Goal: Task Accomplishment & Management: Manage account settings

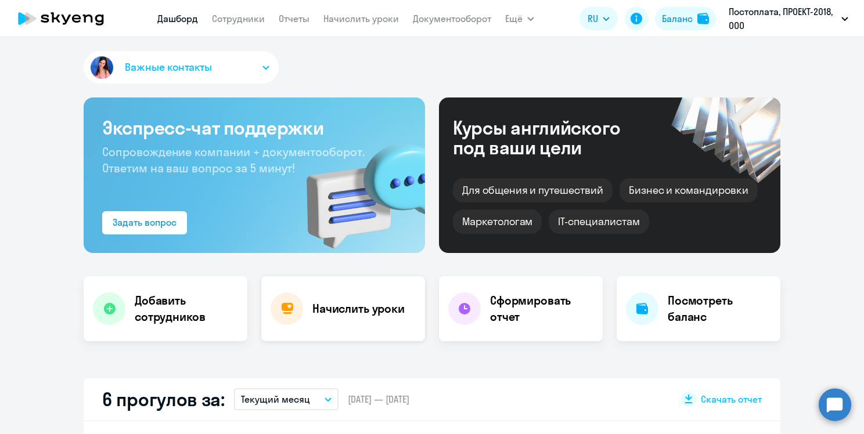
click at [351, 303] on h4 "Начислить уроки" at bounding box center [358, 309] width 92 height 16
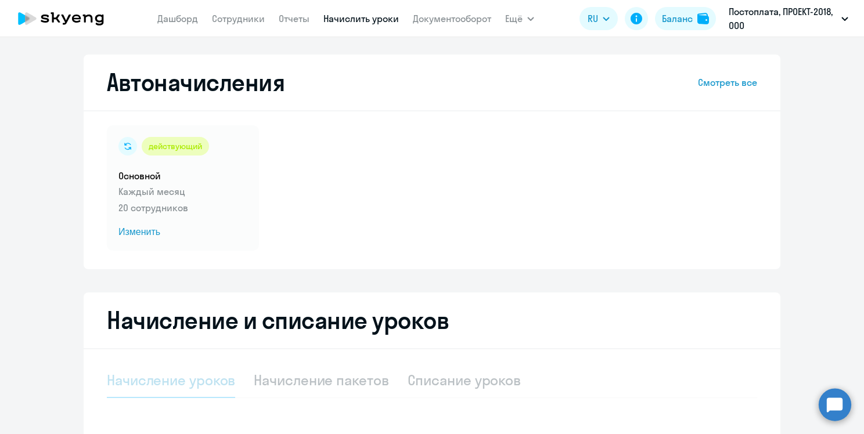
select select "10"
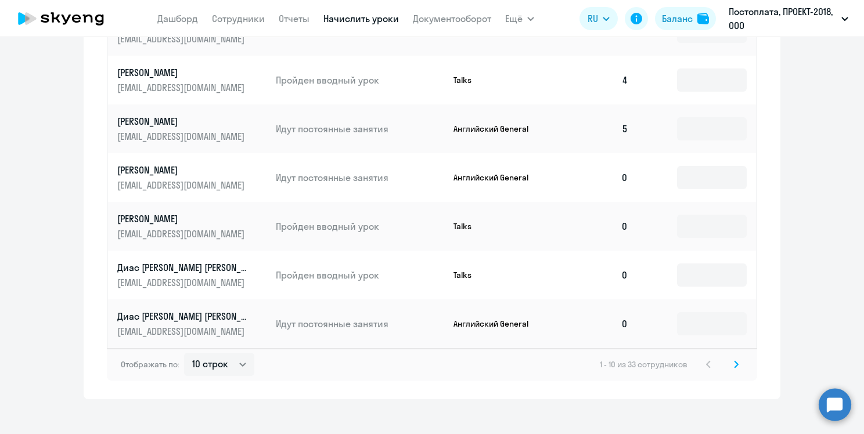
scroll to position [708, 0]
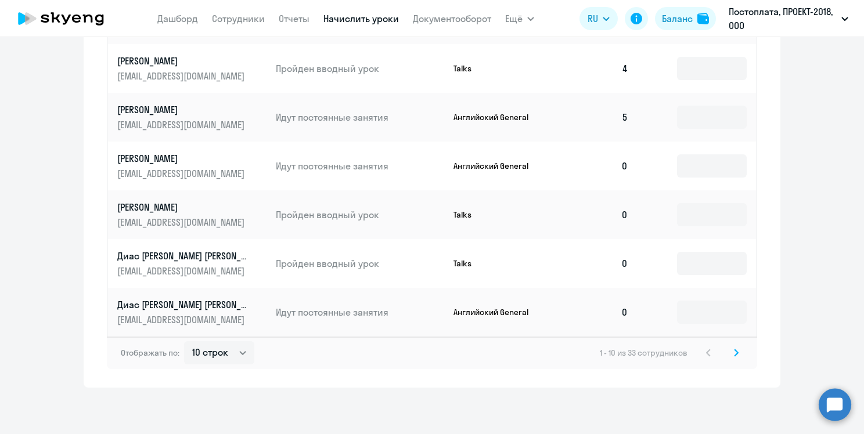
click at [734, 351] on icon at bounding box center [736, 353] width 5 height 8
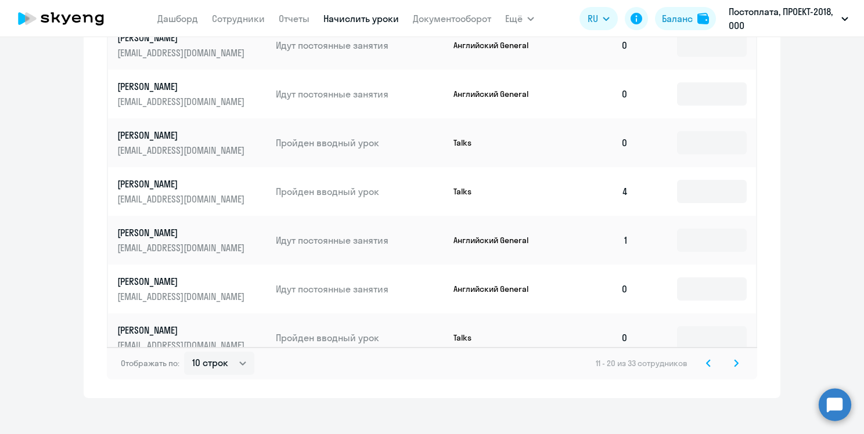
click at [734, 360] on icon at bounding box center [735, 363] width 3 height 6
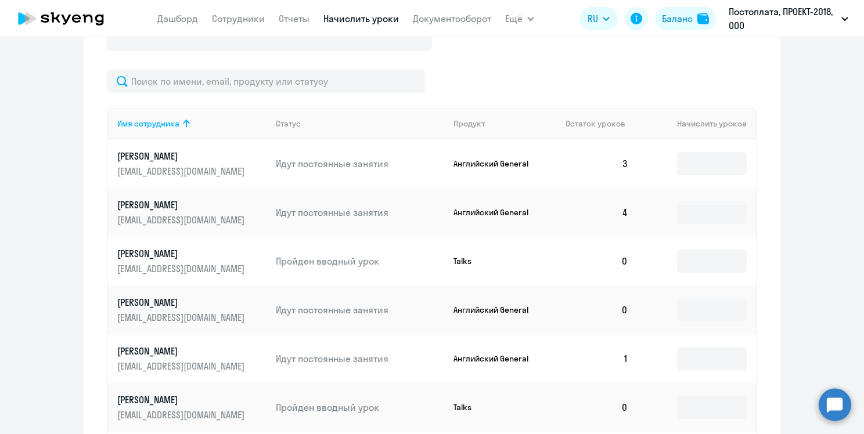
scroll to position [476, 0]
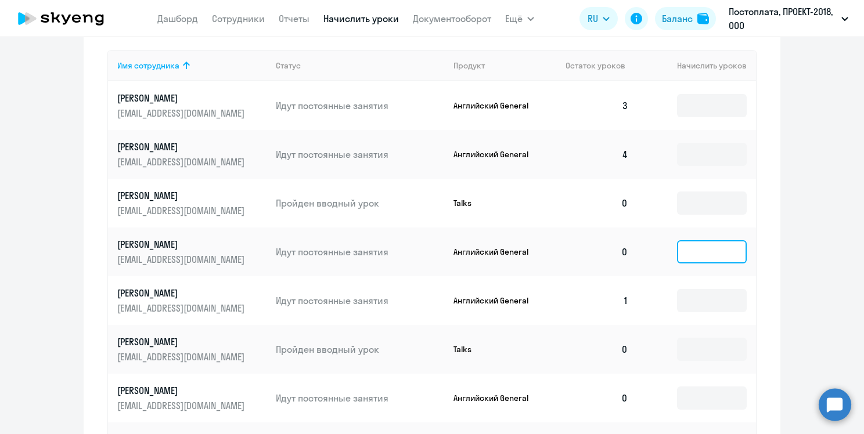
click at [705, 250] on input at bounding box center [712, 251] width 70 height 23
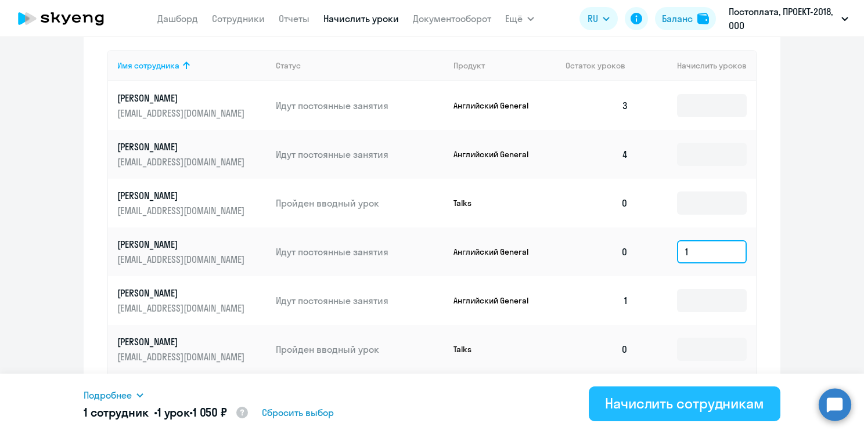
type input "1"
click at [689, 406] on div "Начислить сотрудникам" at bounding box center [684, 403] width 159 height 19
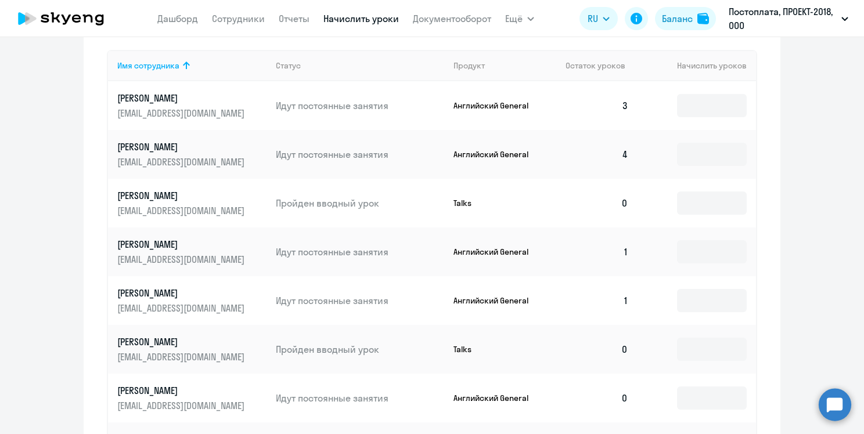
click at [187, 245] on p "[PERSON_NAME]" at bounding box center [182, 244] width 130 height 13
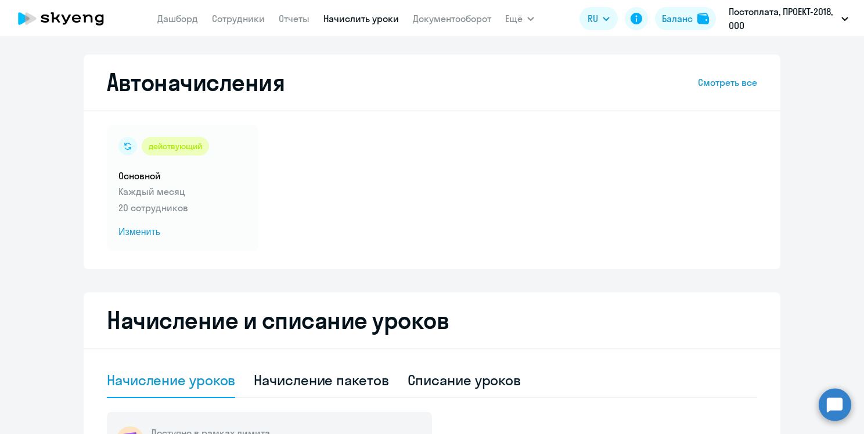
select select "english"
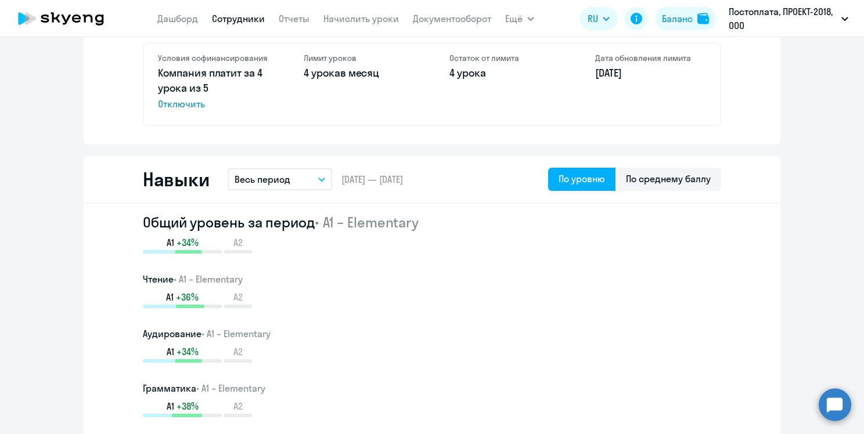
scroll to position [527, 0]
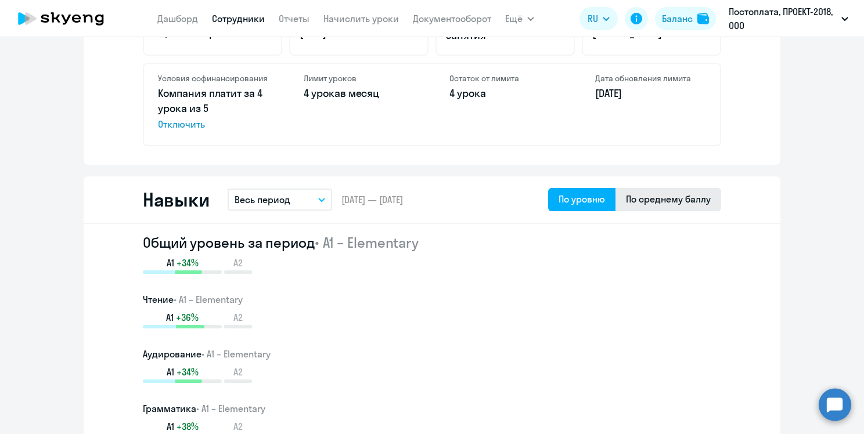
click at [643, 197] on div "По среднему баллу" at bounding box center [668, 199] width 85 height 14
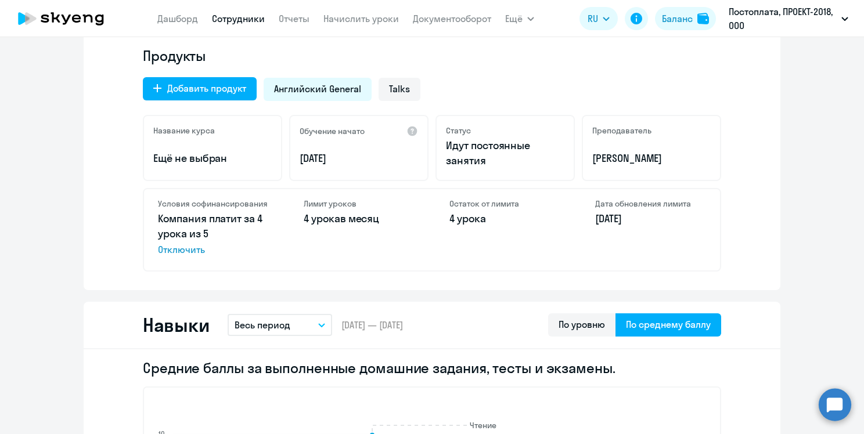
scroll to position [406, 0]
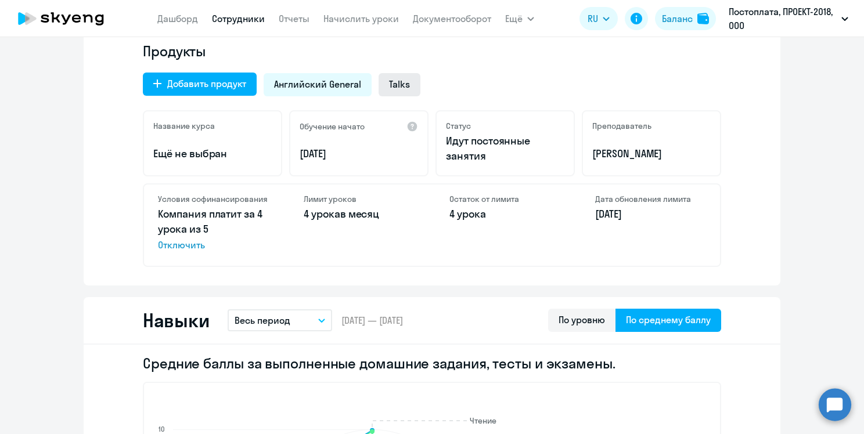
click at [398, 85] on span "Talks" at bounding box center [399, 84] width 21 height 13
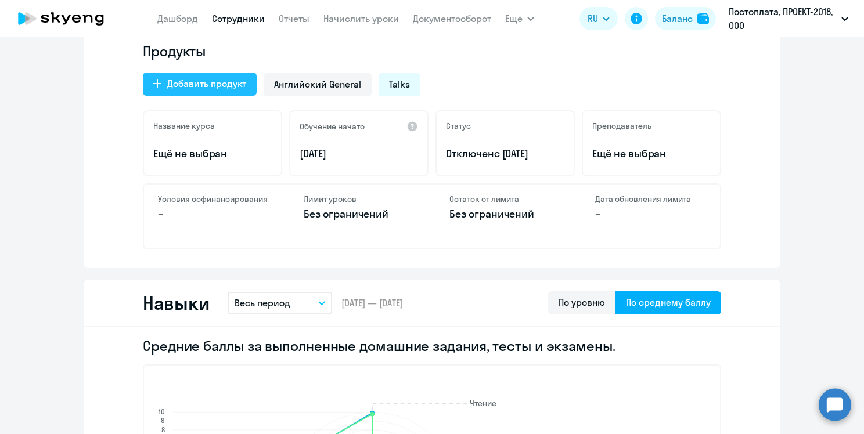
click at [183, 89] on div "Добавить продукт" at bounding box center [206, 84] width 79 height 14
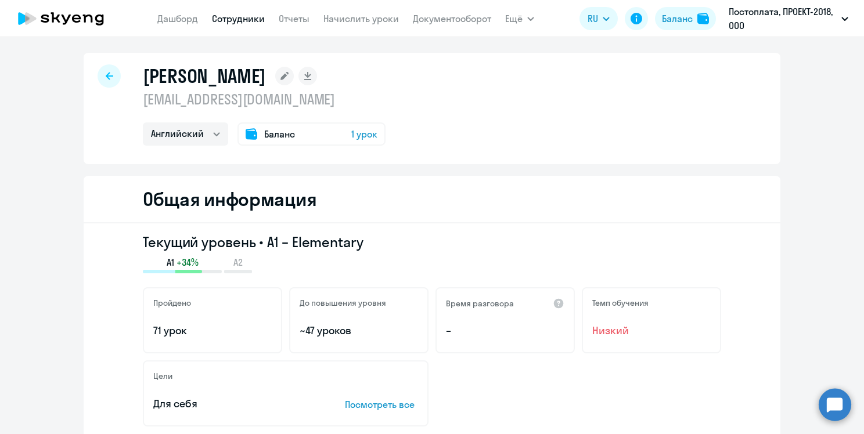
select select "english_adult_not_native_speaker_premium"
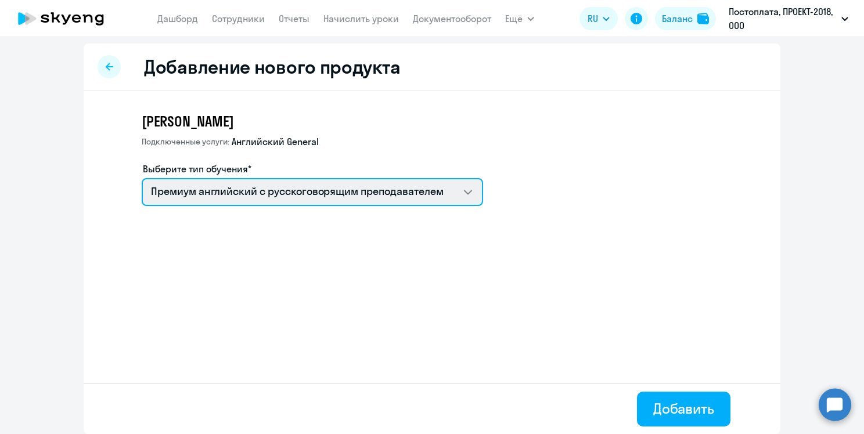
click at [240, 189] on select "Премиум английский с русскоговорящим преподавателем Talks 15 минутные разговоры…" at bounding box center [312, 192] width 341 height 28
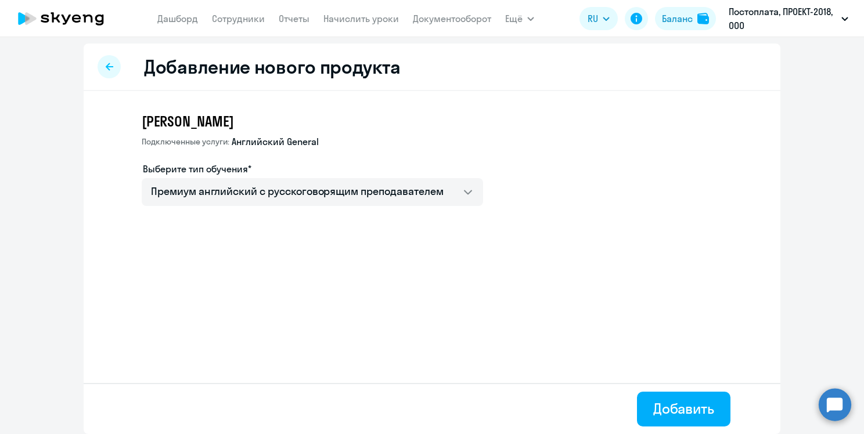
click at [439, 134] on div "Наталья Голованова Подключенные услуги: Английский General Выберите тип обучени…" at bounding box center [312, 159] width 341 height 94
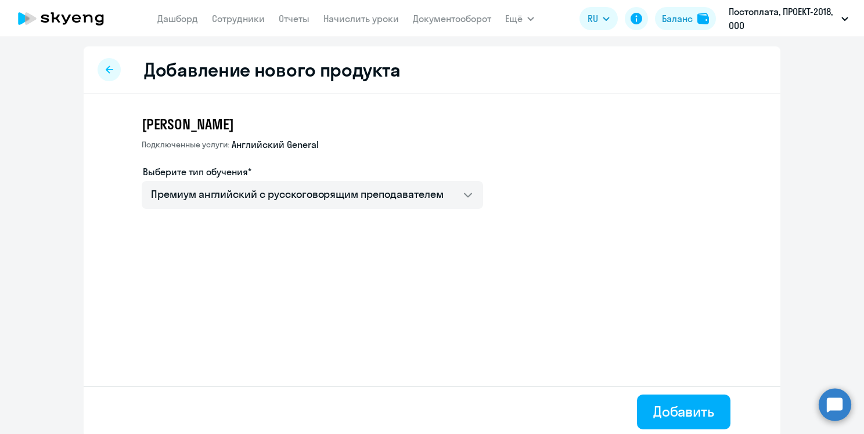
scroll to position [0, 0]
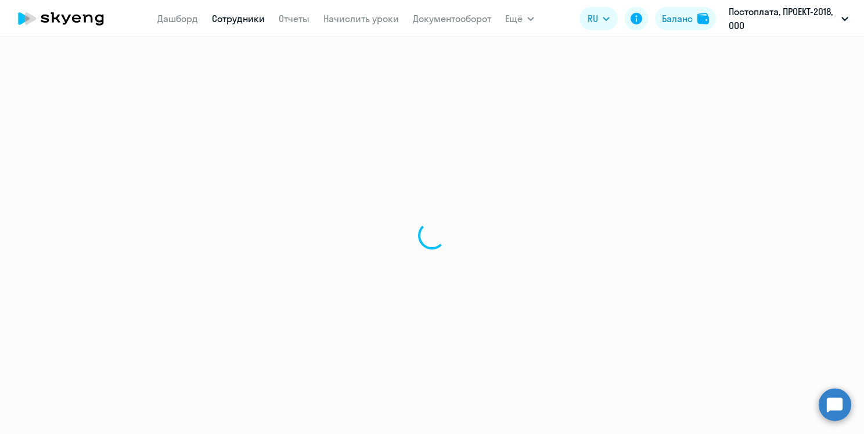
select select "english"
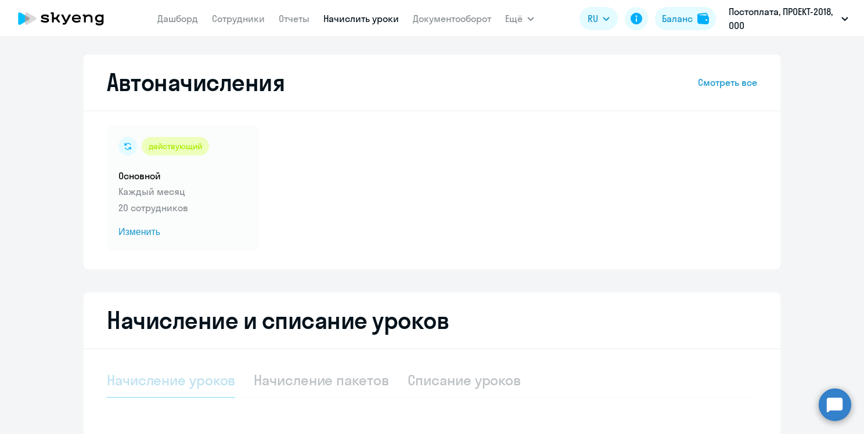
select select "10"
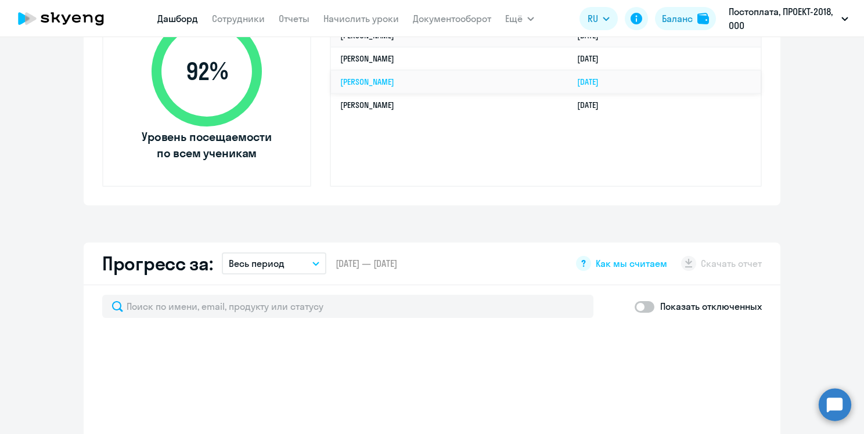
scroll to position [348, 0]
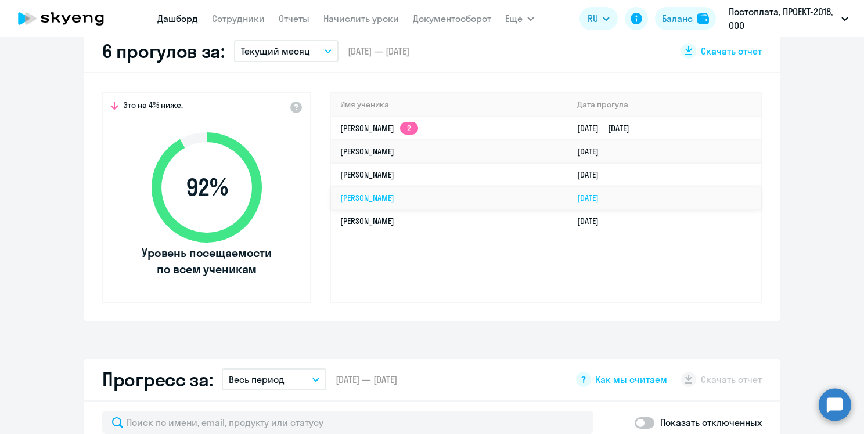
select select "30"
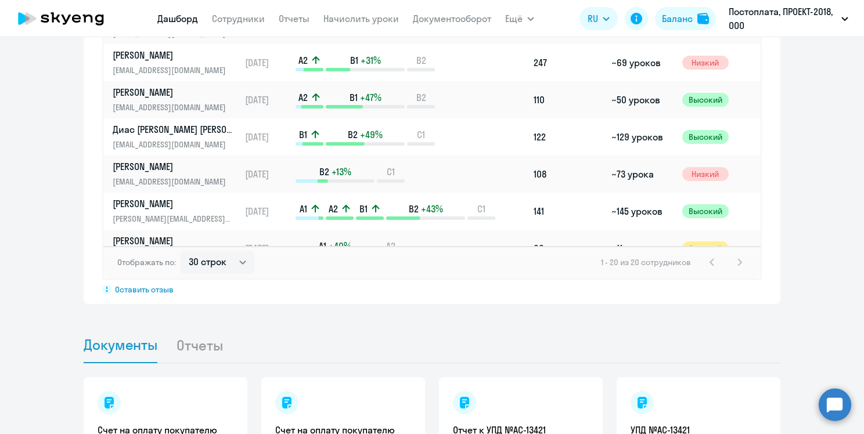
scroll to position [0, 0]
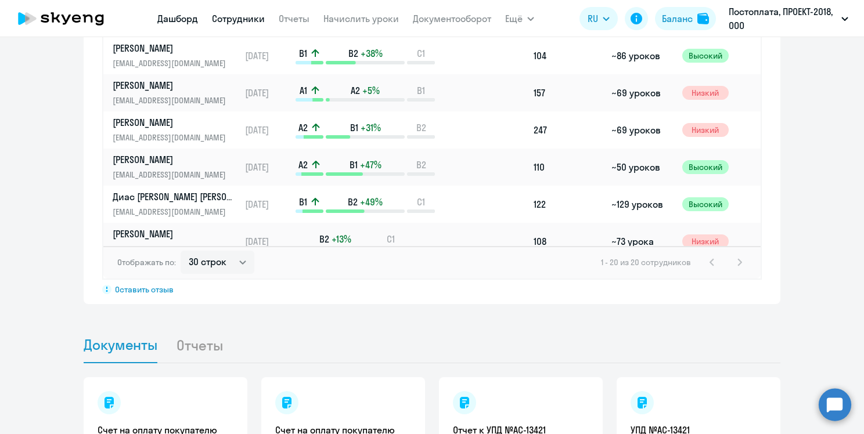
click at [248, 16] on link "Сотрудники" at bounding box center [238, 19] width 53 height 12
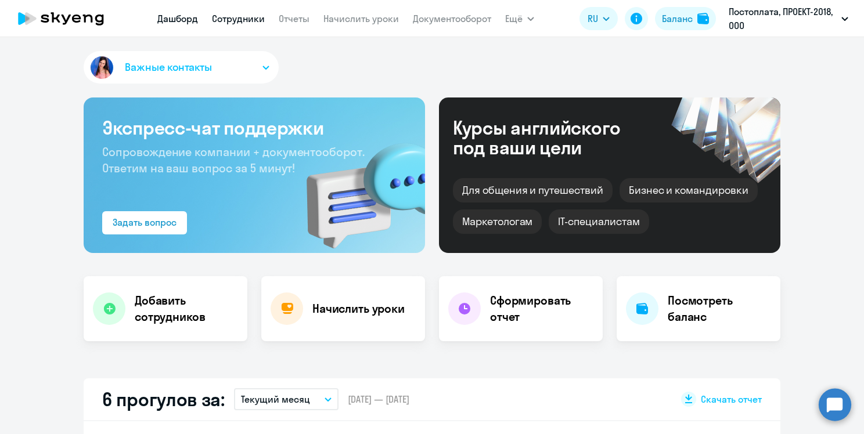
select select "30"
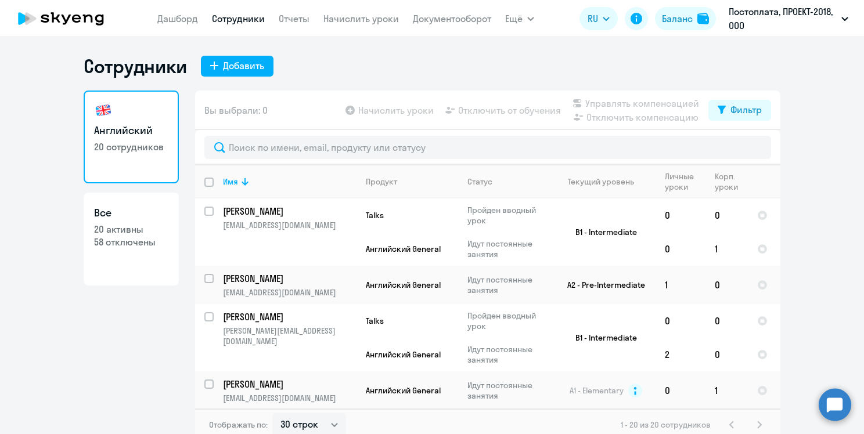
click at [75, 16] on icon at bounding box center [61, 18] width 102 height 29
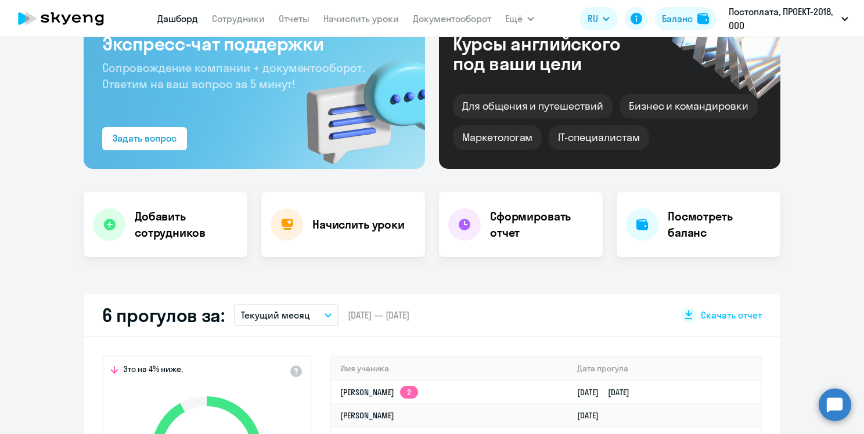
scroll to position [58, 0]
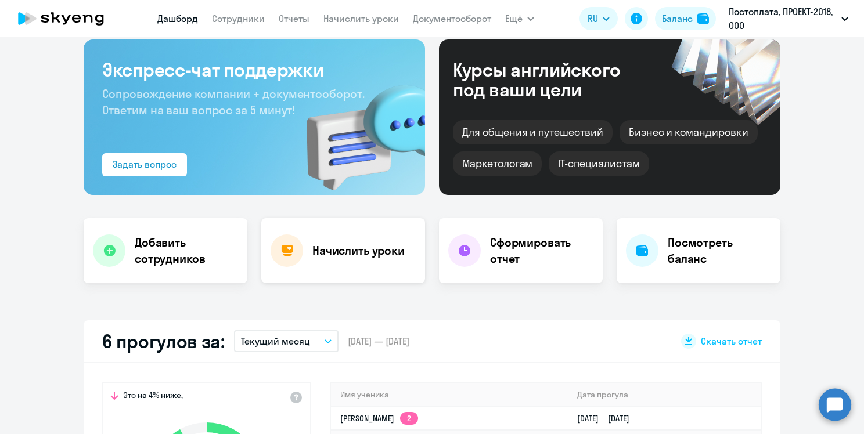
click at [326, 255] on h4 "Начислить уроки" at bounding box center [358, 251] width 92 height 16
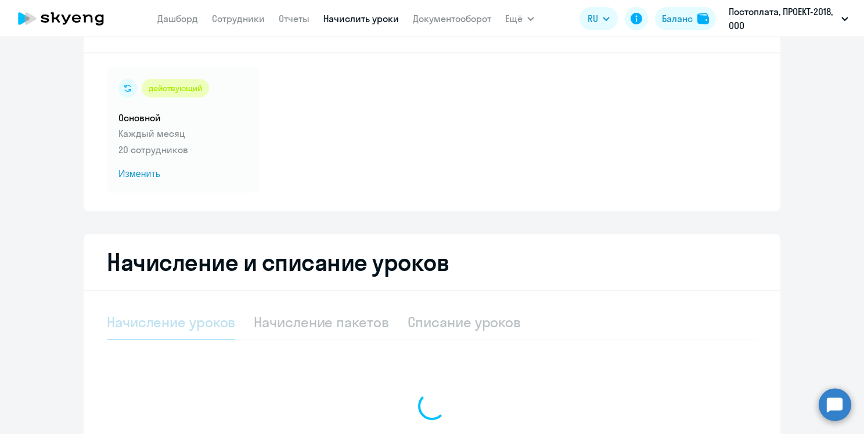
select select "10"
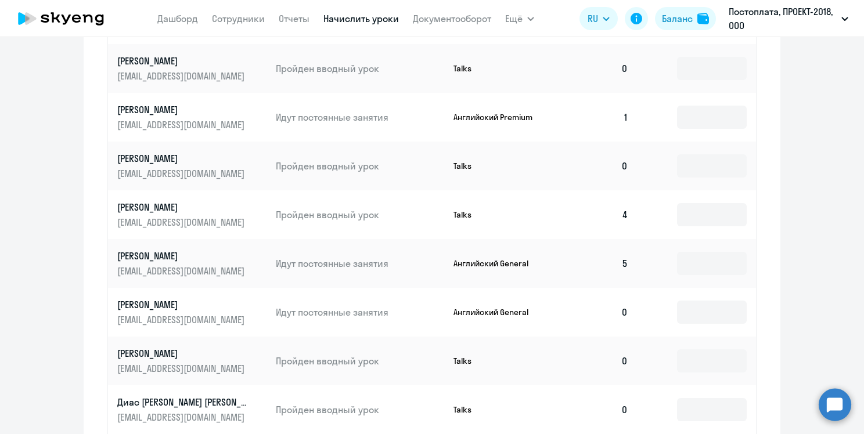
scroll to position [581, 0]
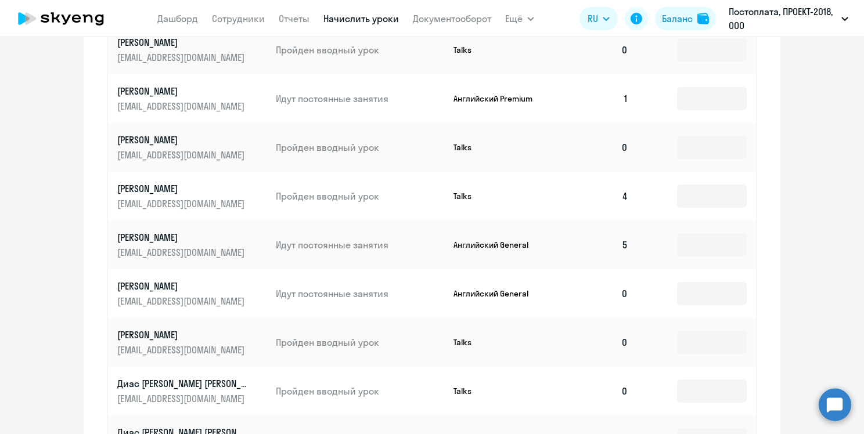
click at [167, 284] on p "[PERSON_NAME]" at bounding box center [182, 286] width 130 height 13
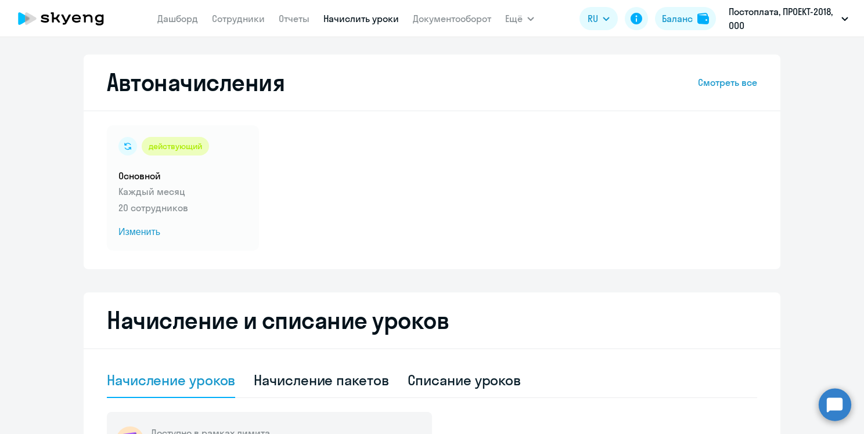
select select "english"
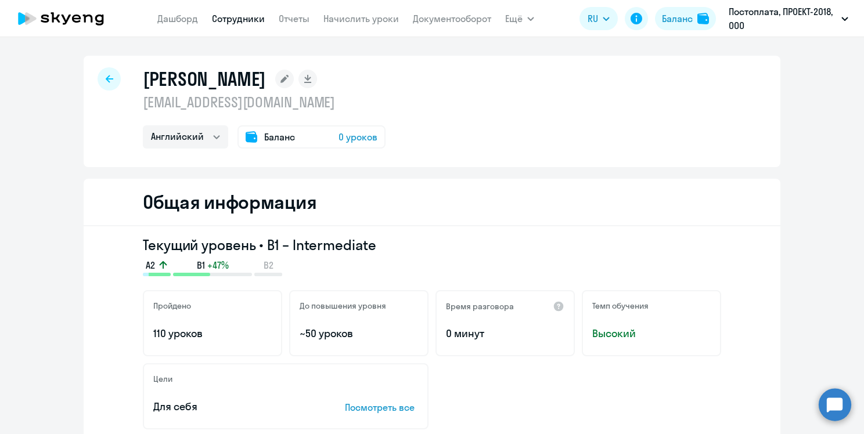
click at [103, 71] on div at bounding box center [109, 78] width 23 height 23
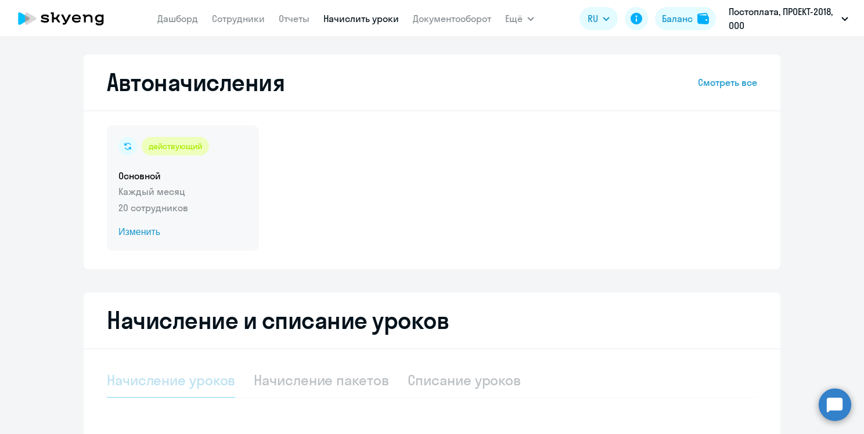
select select "10"
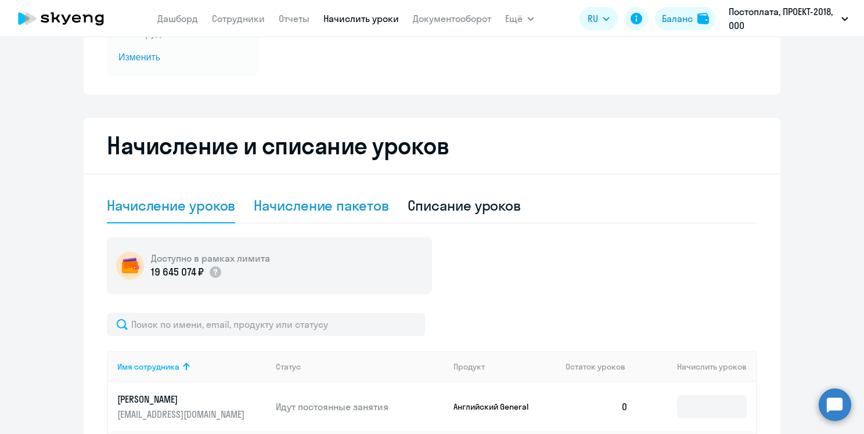
scroll to position [174, 0]
click at [349, 208] on div "Начисление пакетов" at bounding box center [321, 206] width 135 height 19
select select "10"
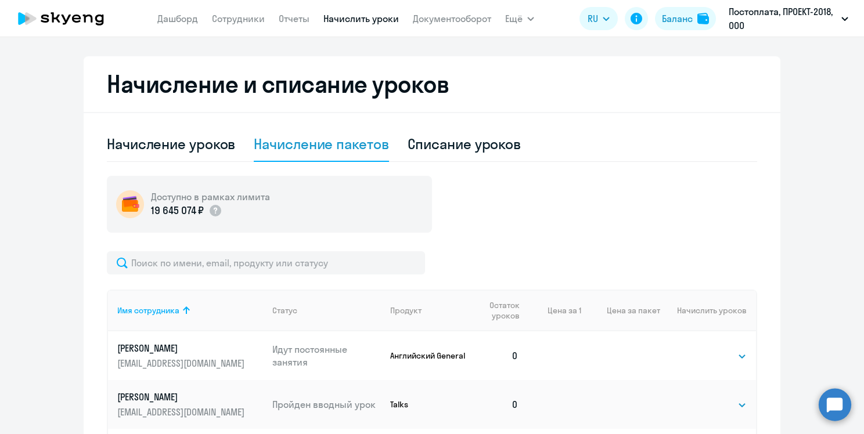
scroll to position [196, 0]
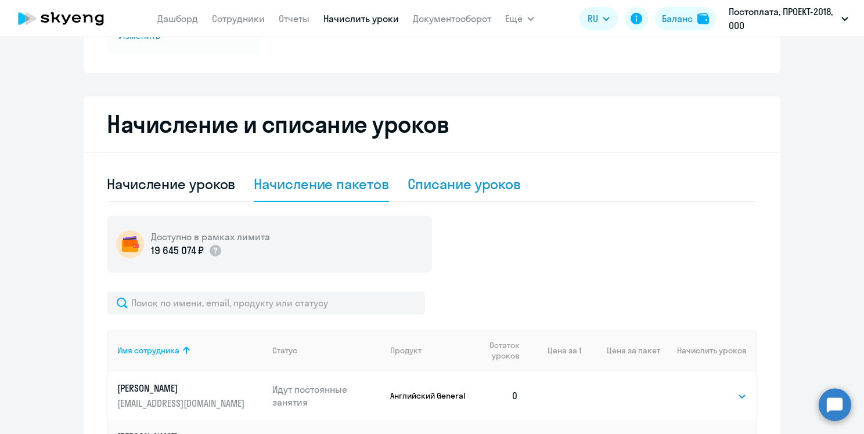
click at [427, 185] on div "Списание уроков" at bounding box center [465, 184] width 114 height 19
select select "10"
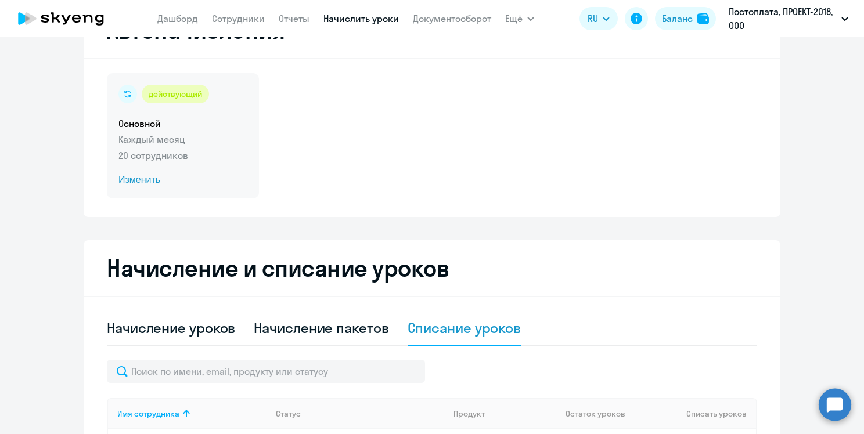
scroll to position [0, 0]
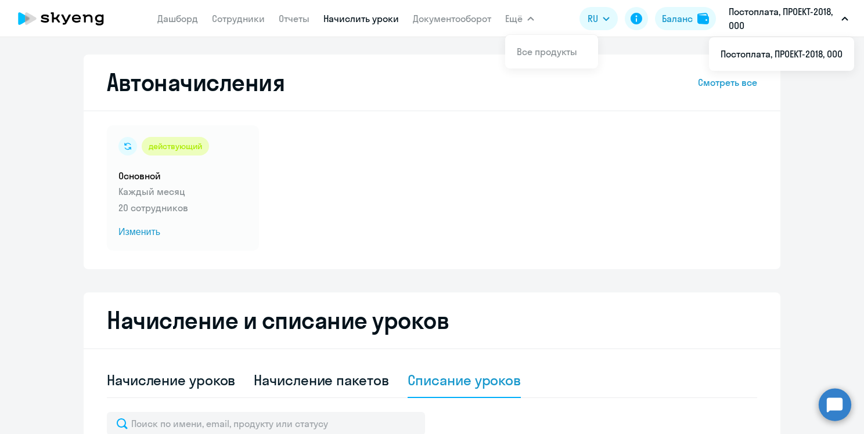
click at [748, 13] on p "Постоплата, ПРОЕКТ-2018, ООО" at bounding box center [783, 19] width 108 height 28
click at [62, 15] on icon at bounding box center [66, 20] width 9 height 10
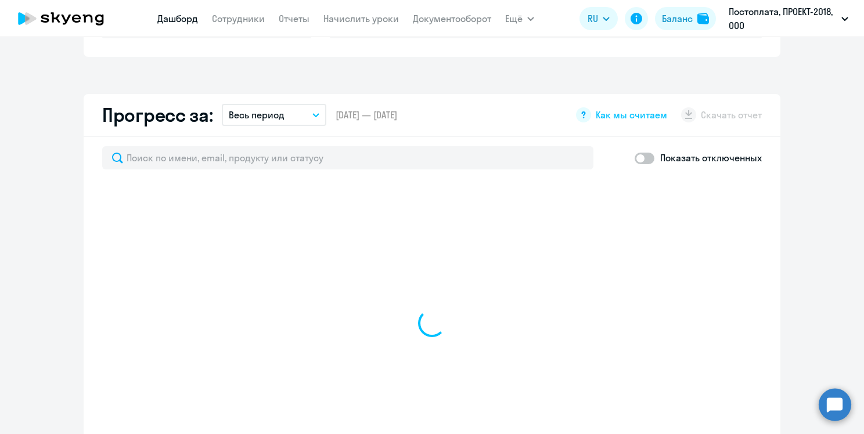
scroll to position [581, 0]
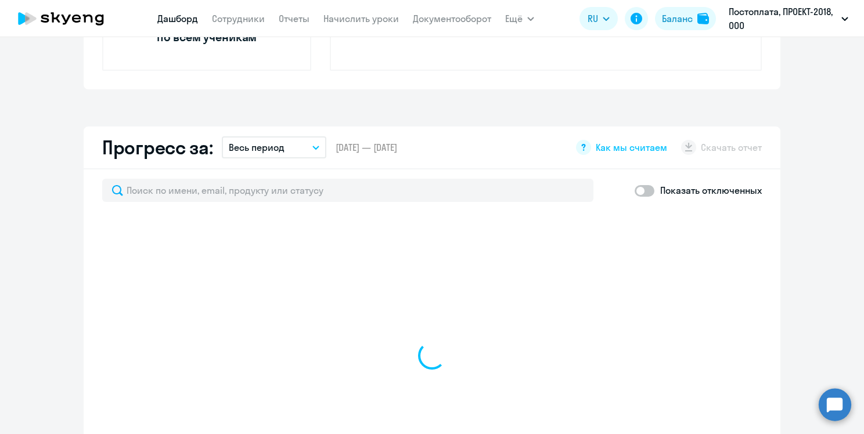
select select "30"
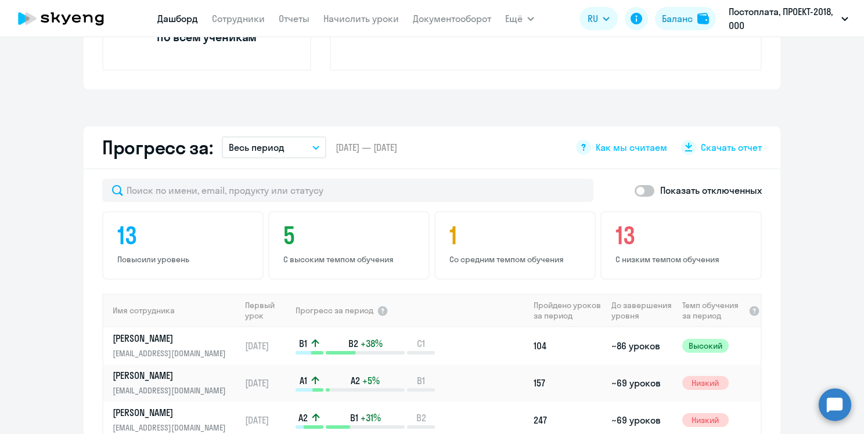
click at [640, 185] on span at bounding box center [645, 191] width 20 height 12
click at [635, 190] on input "checkbox" at bounding box center [634, 190] width 1 height 1
checkbox input "true"
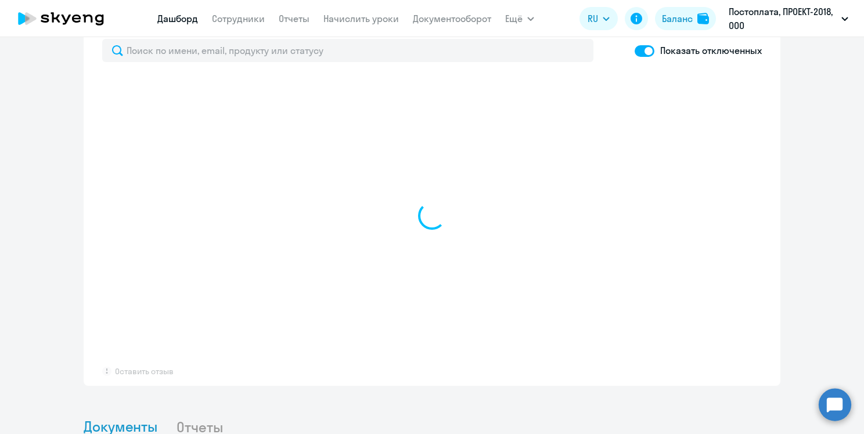
scroll to position [929, 0]
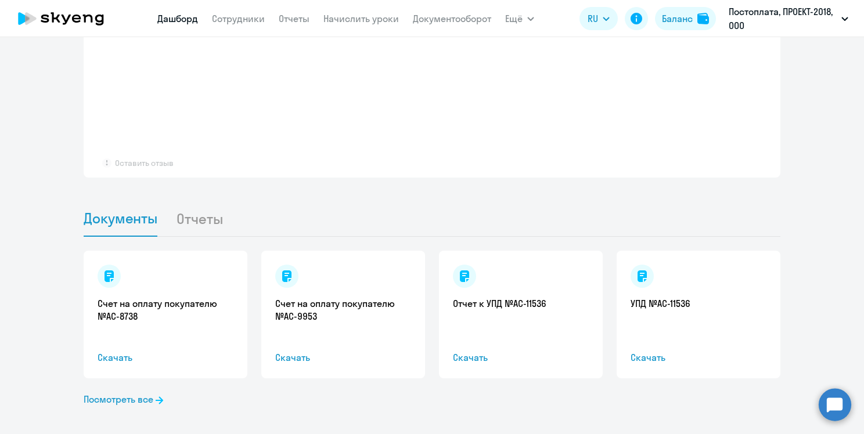
select select "30"
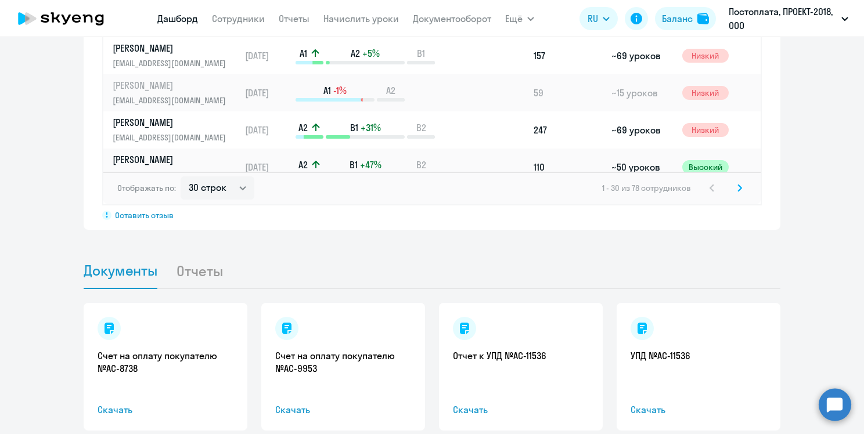
scroll to position [947, 0]
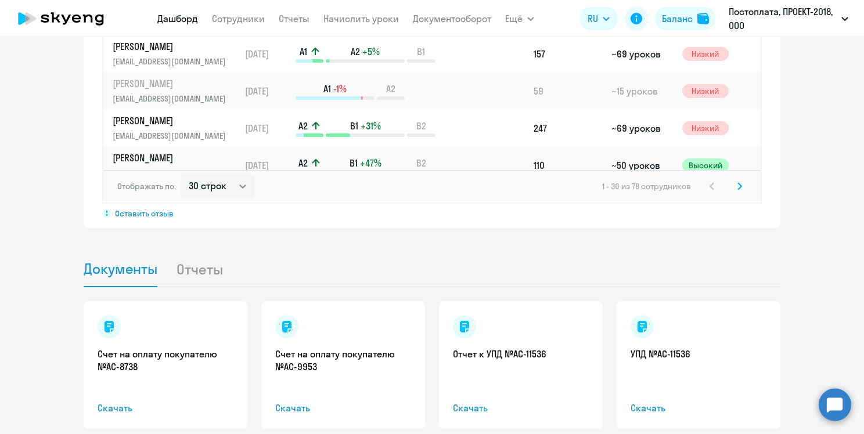
click at [738, 188] on icon at bounding box center [739, 186] width 3 height 6
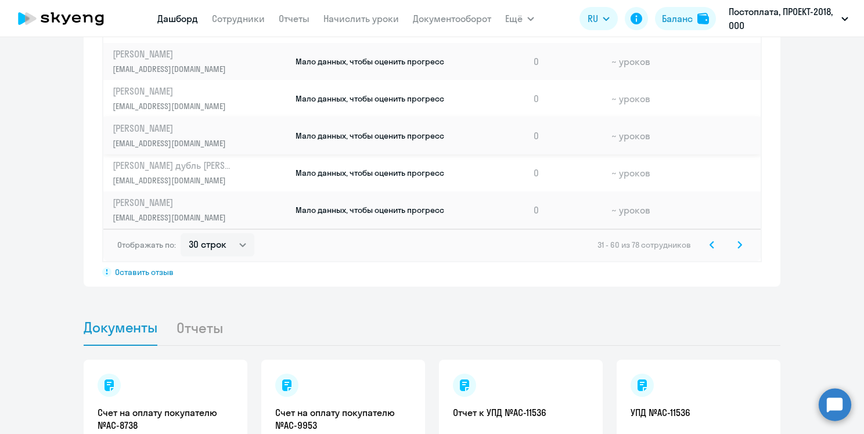
scroll to position [889, 0]
click at [737, 246] on icon at bounding box center [739, 244] width 5 height 8
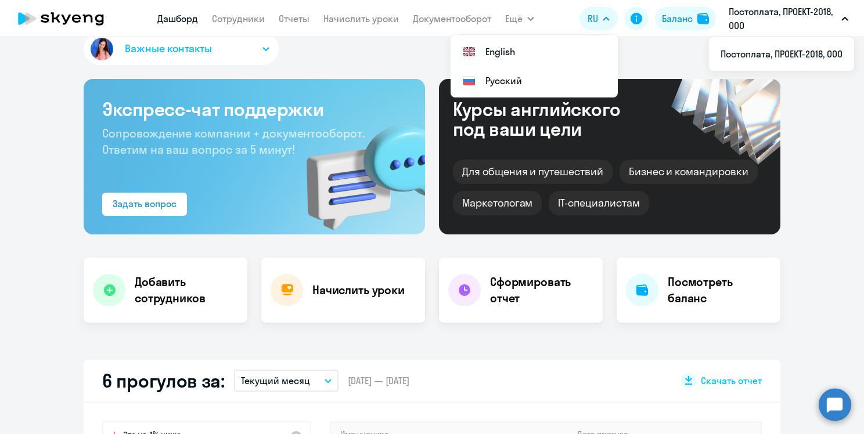
scroll to position [0, 0]
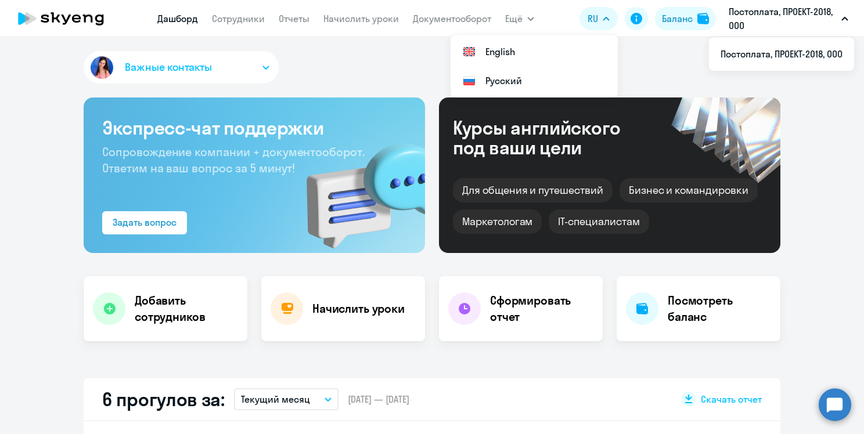
click at [56, 16] on icon at bounding box center [61, 18] width 102 height 29
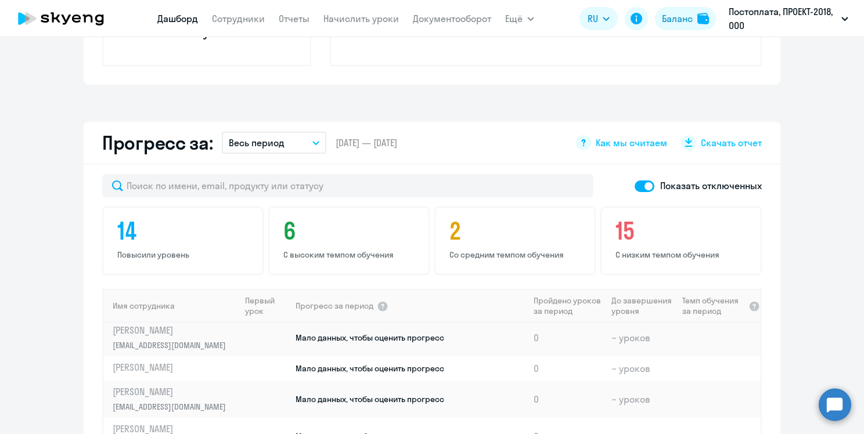
scroll to position [581, 0]
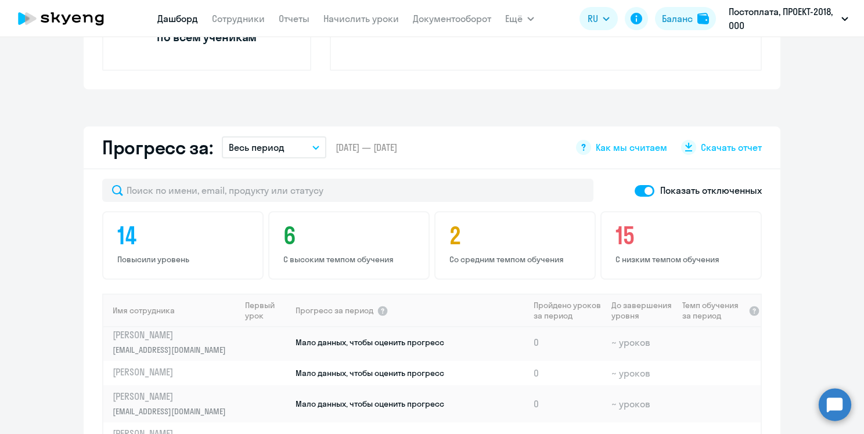
click at [635, 188] on span at bounding box center [645, 191] width 20 height 12
click at [634, 190] on input "checkbox" at bounding box center [634, 190] width 1 height 1
checkbox input "false"
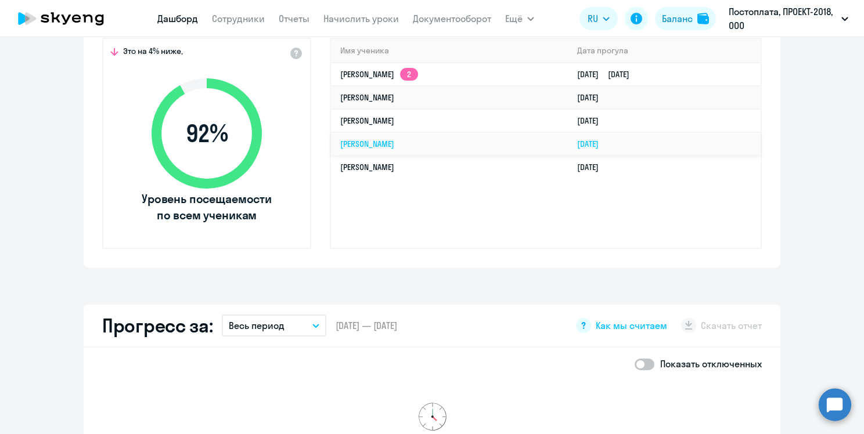
scroll to position [348, 0]
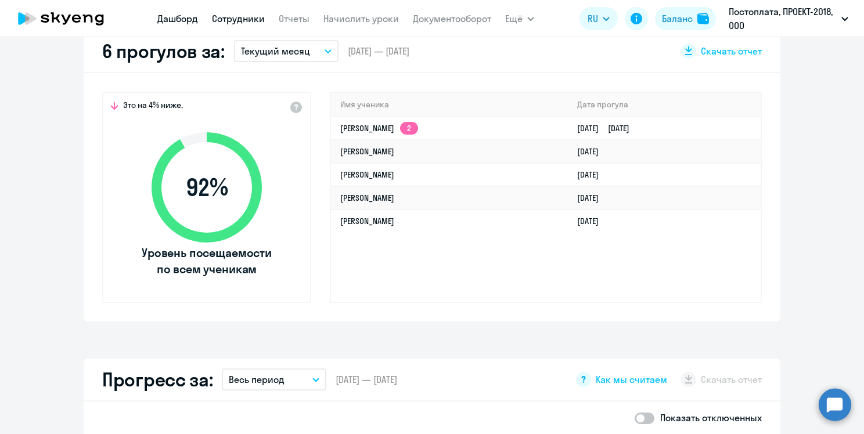
click at [250, 23] on link "Сотрудники" at bounding box center [238, 19] width 53 height 12
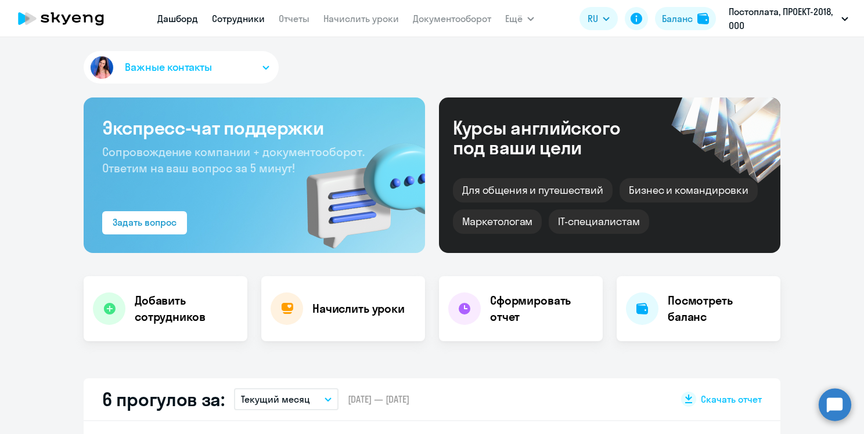
select select "30"
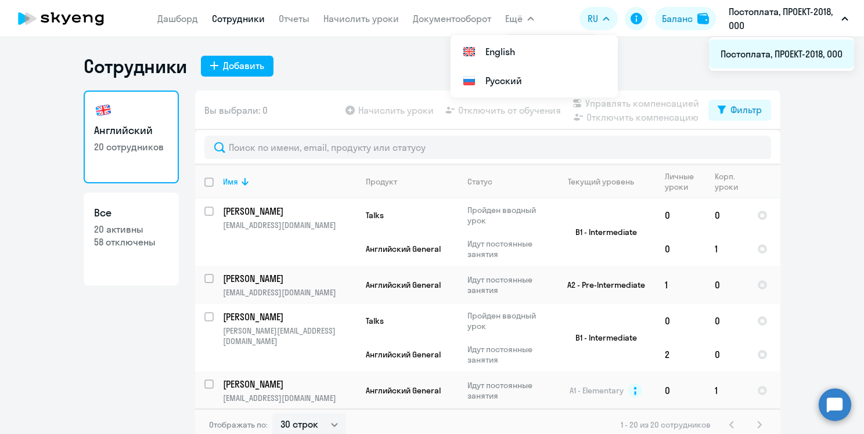
click at [819, 57] on li "Постоплата, ПРОЕКТ-2018, ООО" at bounding box center [781, 53] width 145 height 29
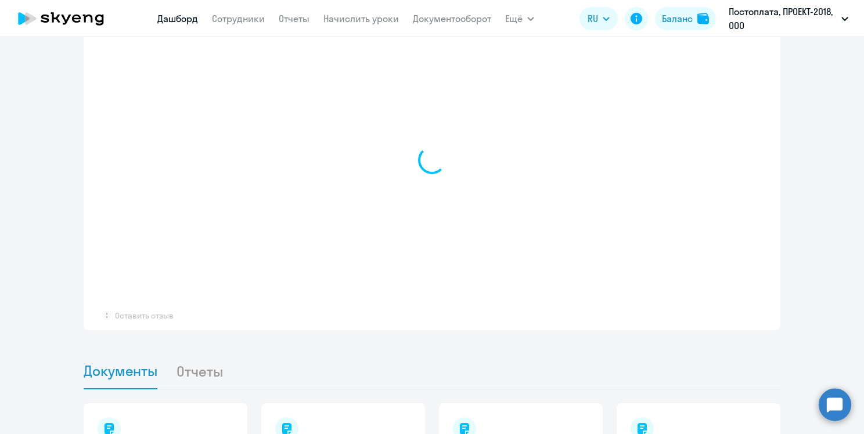
scroll to position [929, 0]
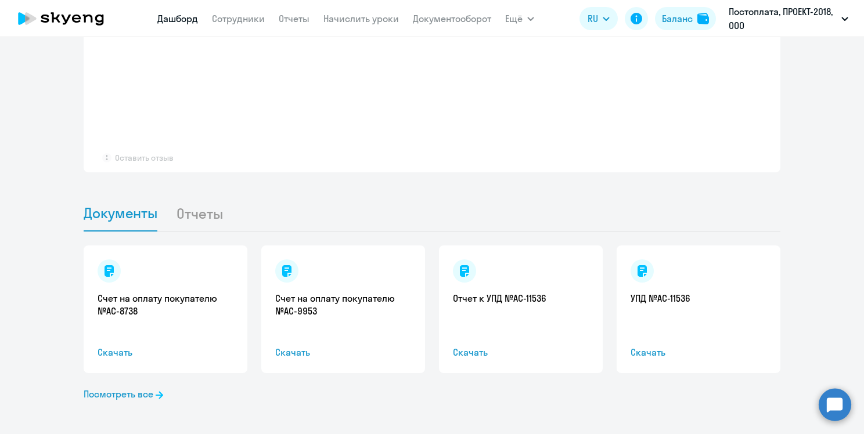
select select "30"
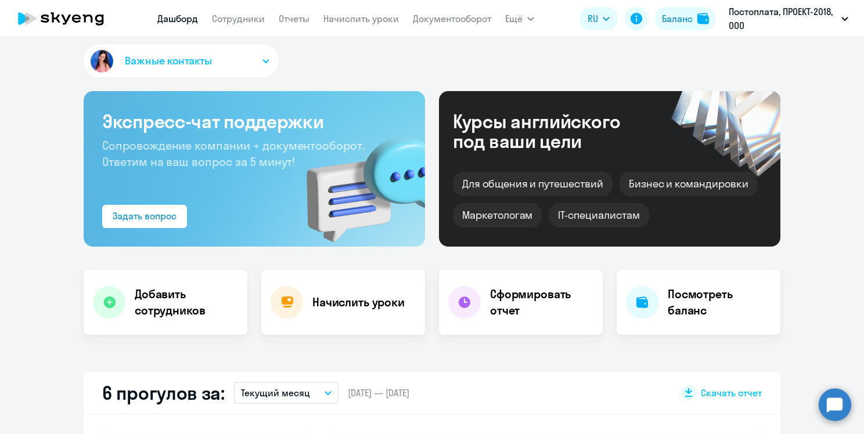
scroll to position [0, 0]
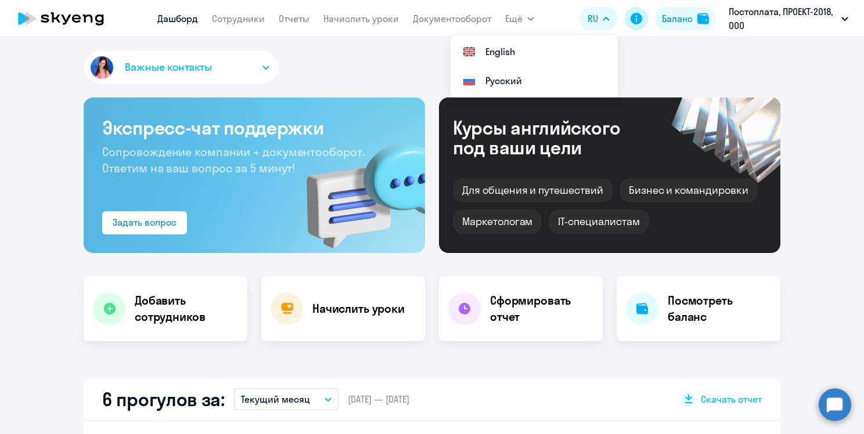
click at [636, 17] on icon at bounding box center [636, 19] width 12 height 12
click at [529, 18] on icon "button" at bounding box center [531, 18] width 6 height 3
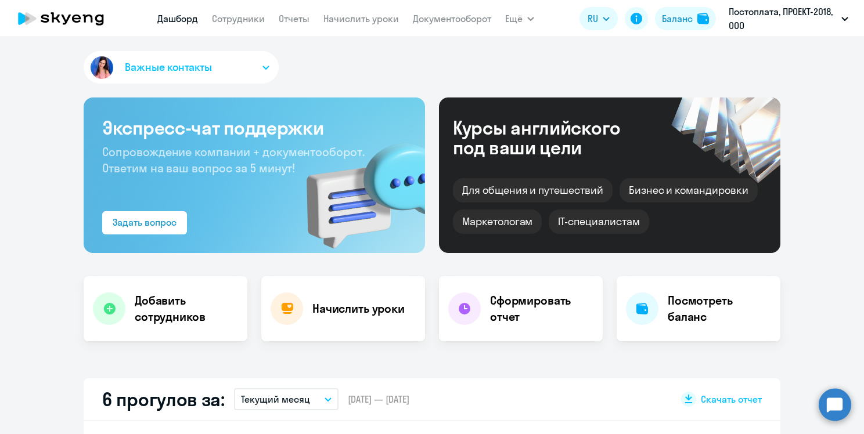
click at [529, 18] on icon "button" at bounding box center [531, 18] width 6 height 3
select select "30"
